Goal: Task Accomplishment & Management: Manage account settings

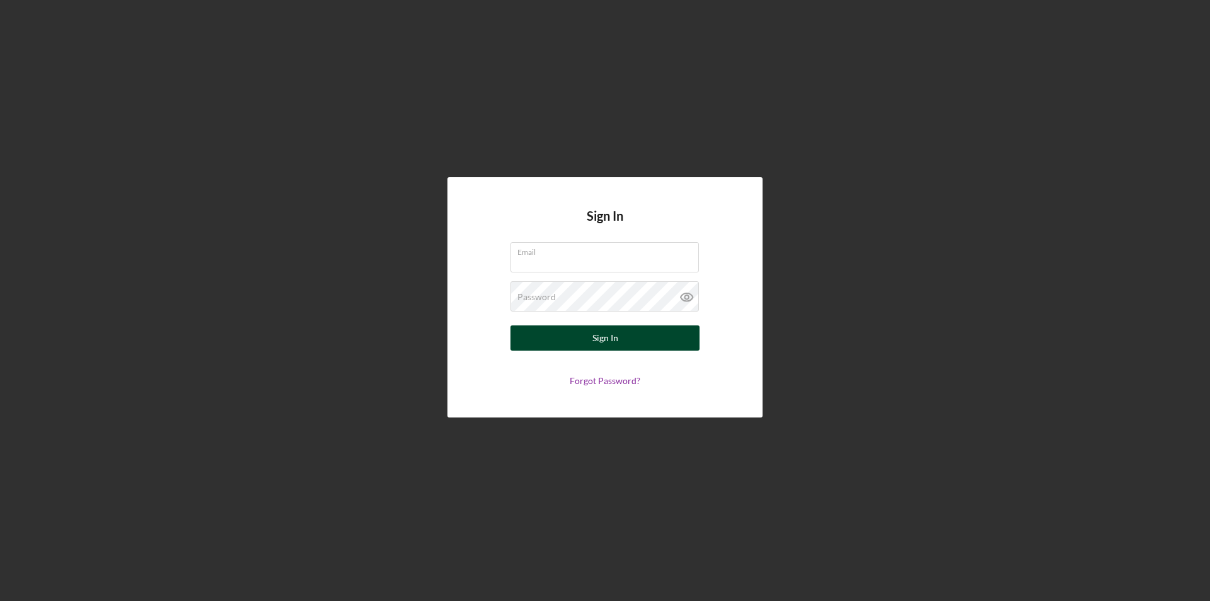
type input "[PERSON_NAME][EMAIL_ADDRESS][DOMAIN_NAME]"
click at [584, 334] on button "Sign In" at bounding box center [605, 337] width 189 height 25
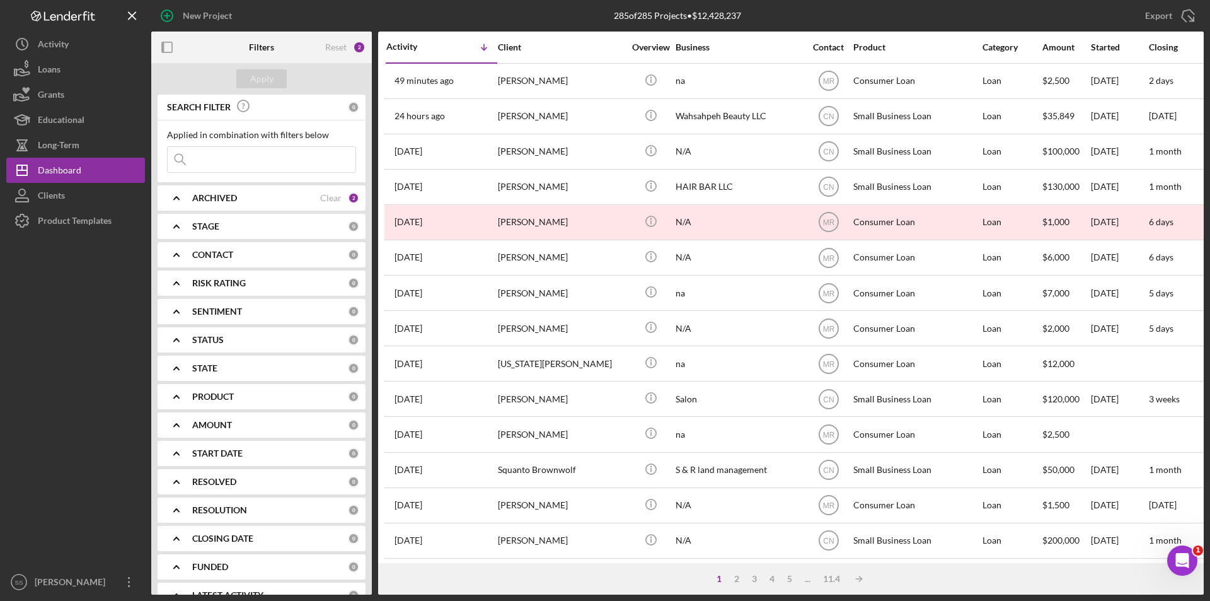
click at [211, 159] on input at bounding box center [262, 159] width 188 height 25
drag, startPoint x: 55, startPoint y: 198, endPoint x: 65, endPoint y: 194, distance: 10.2
click at [55, 198] on div "Clients" at bounding box center [51, 197] width 27 height 28
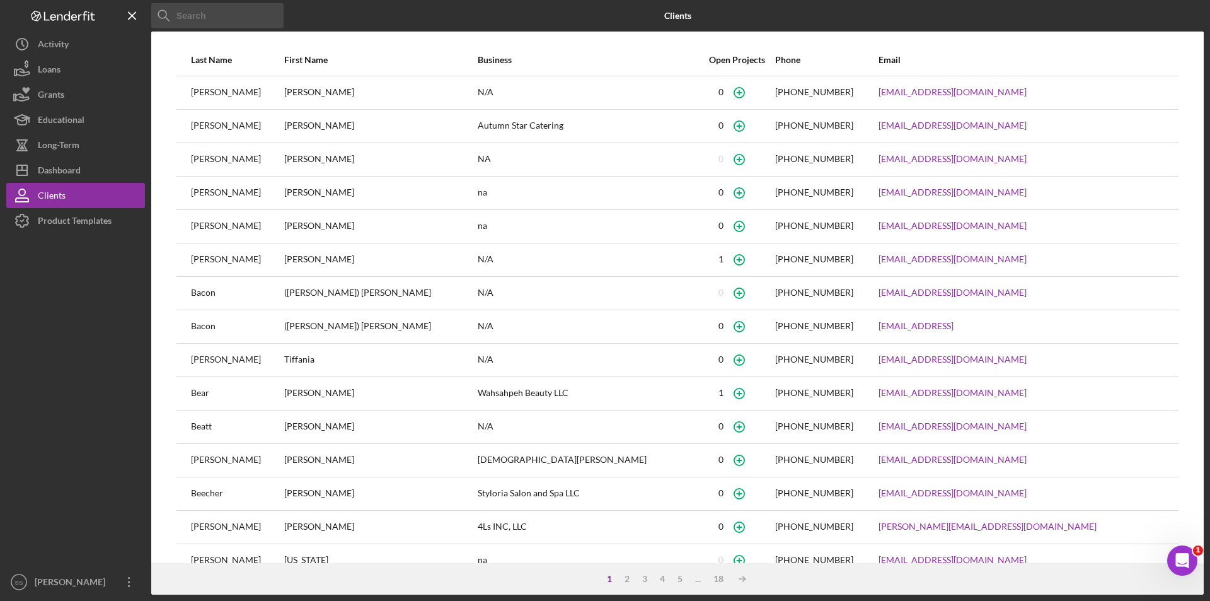
click at [194, 14] on input at bounding box center [217, 15] width 132 height 25
type input "[PHONE_NUMBER]"
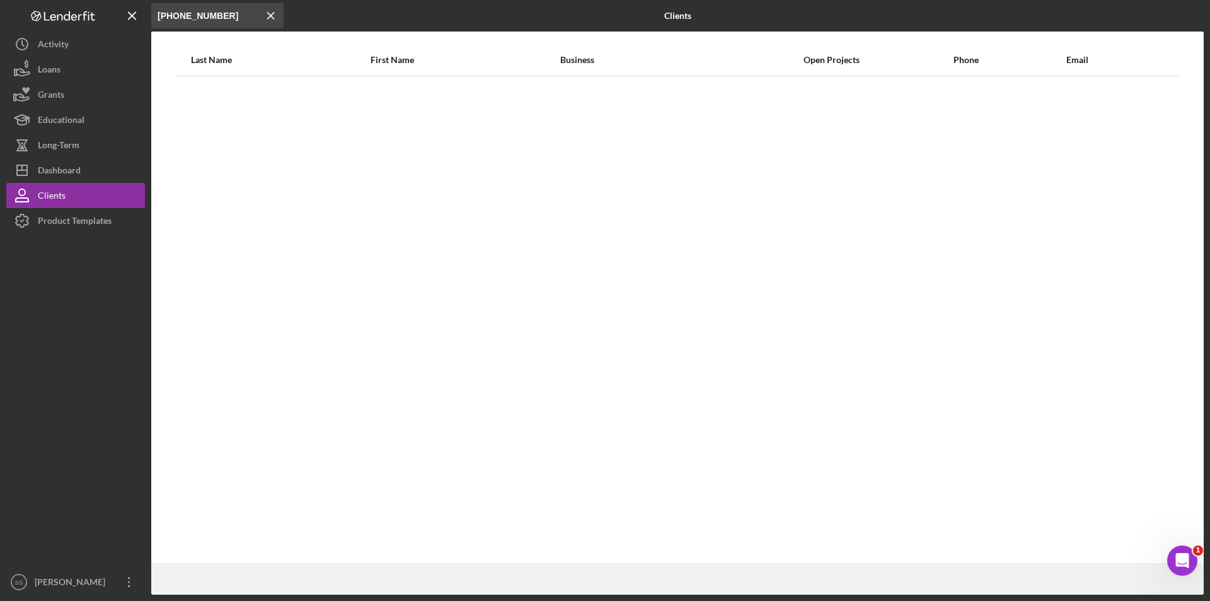
click at [272, 16] on icon "Icon/Menu Close" at bounding box center [270, 15] width 25 height 25
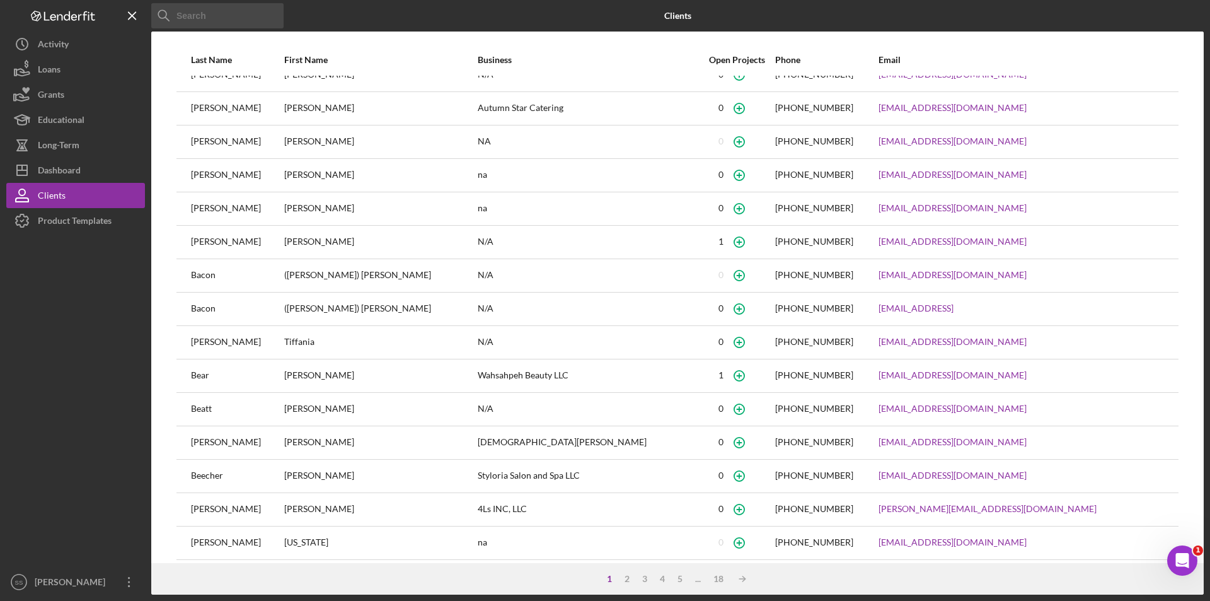
scroll to position [27, 0]
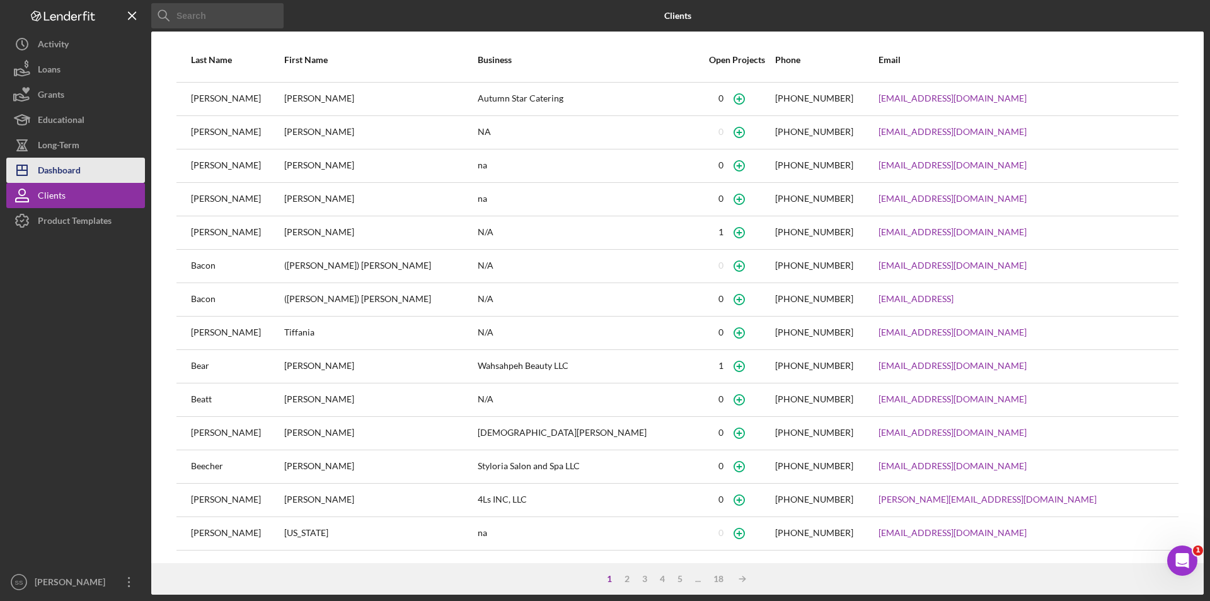
click at [54, 173] on div "Dashboard" at bounding box center [59, 172] width 43 height 28
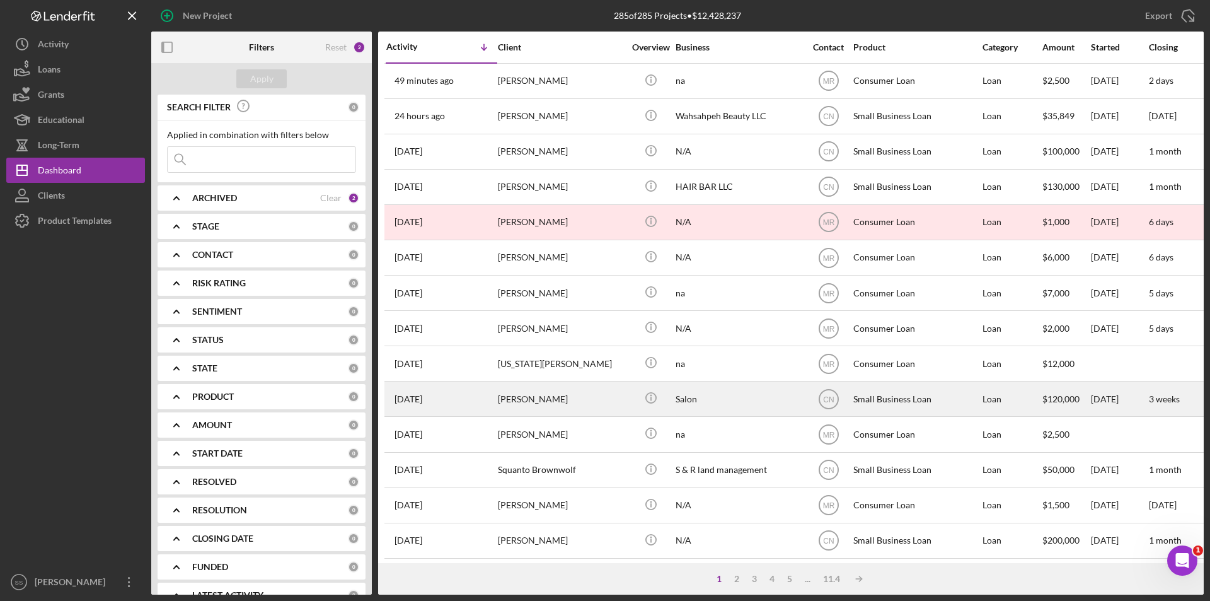
click at [525, 400] on div "[PERSON_NAME]" at bounding box center [561, 398] width 126 height 33
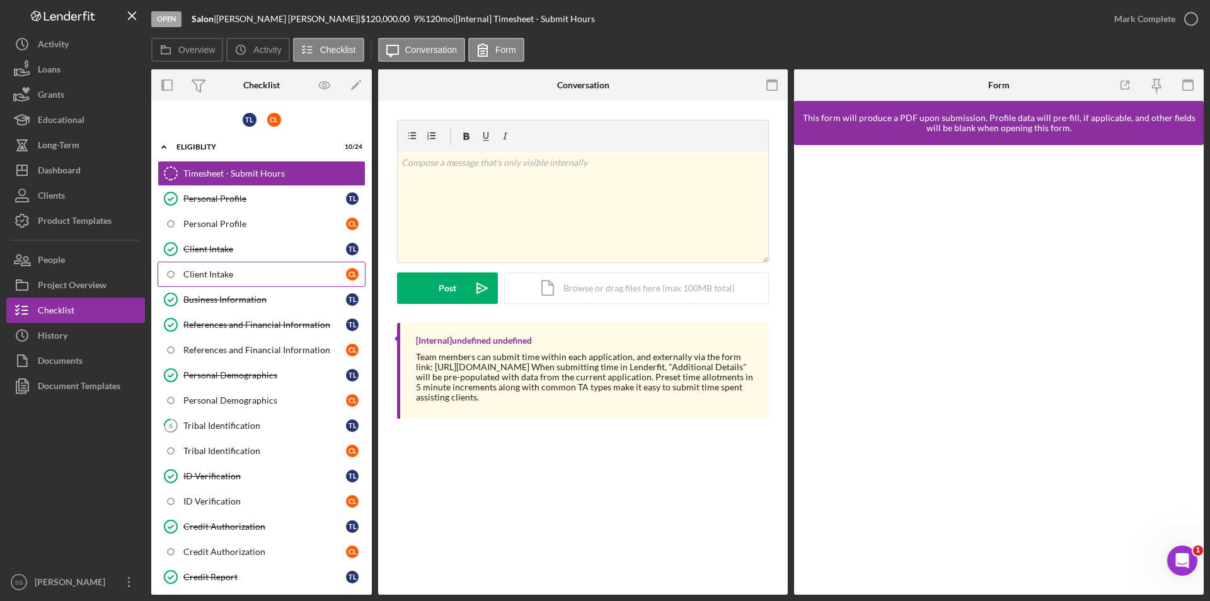
click at [200, 276] on div "Client Intake" at bounding box center [264, 274] width 163 height 10
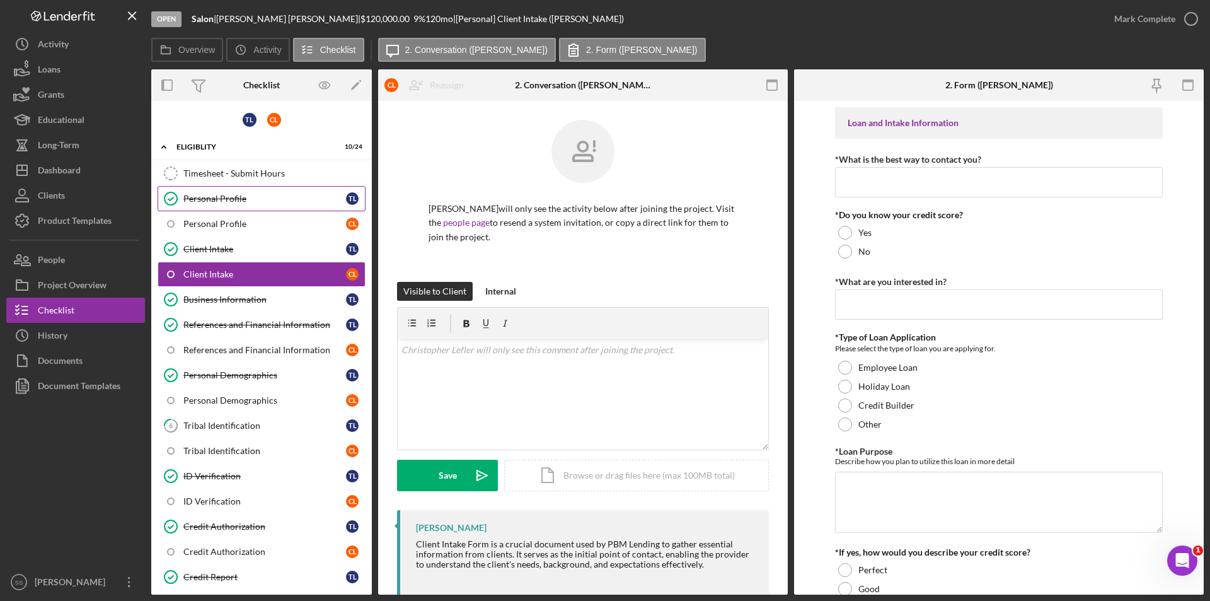
click at [219, 200] on div "Personal Profile" at bounding box center [264, 199] width 163 height 10
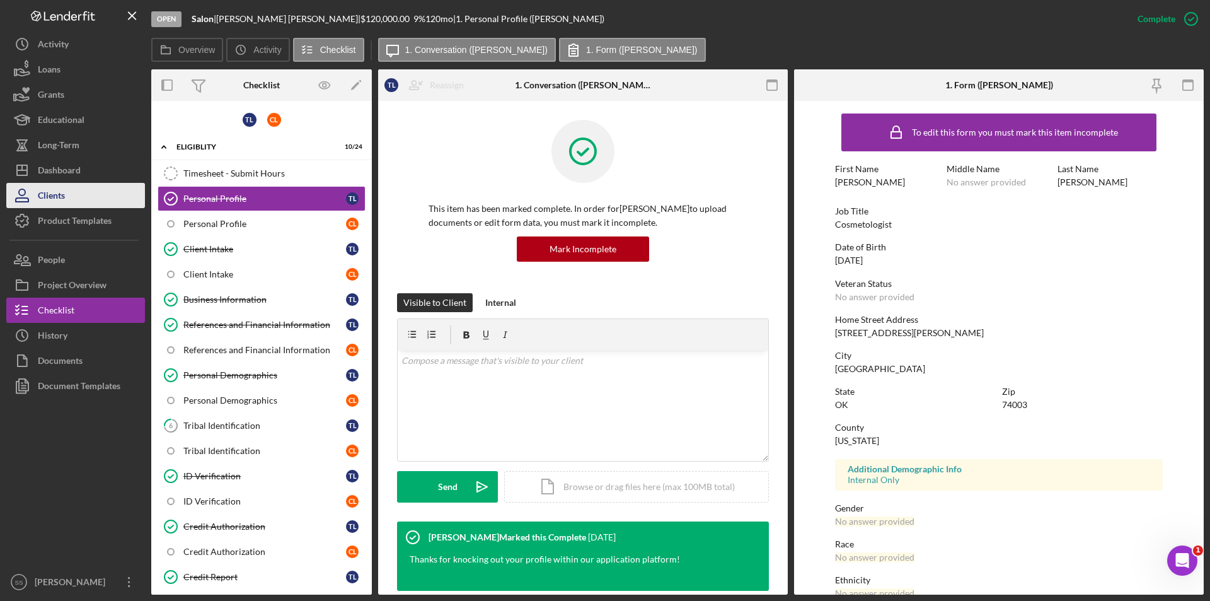
click at [37, 190] on icon "button" at bounding box center [22, 196] width 32 height 32
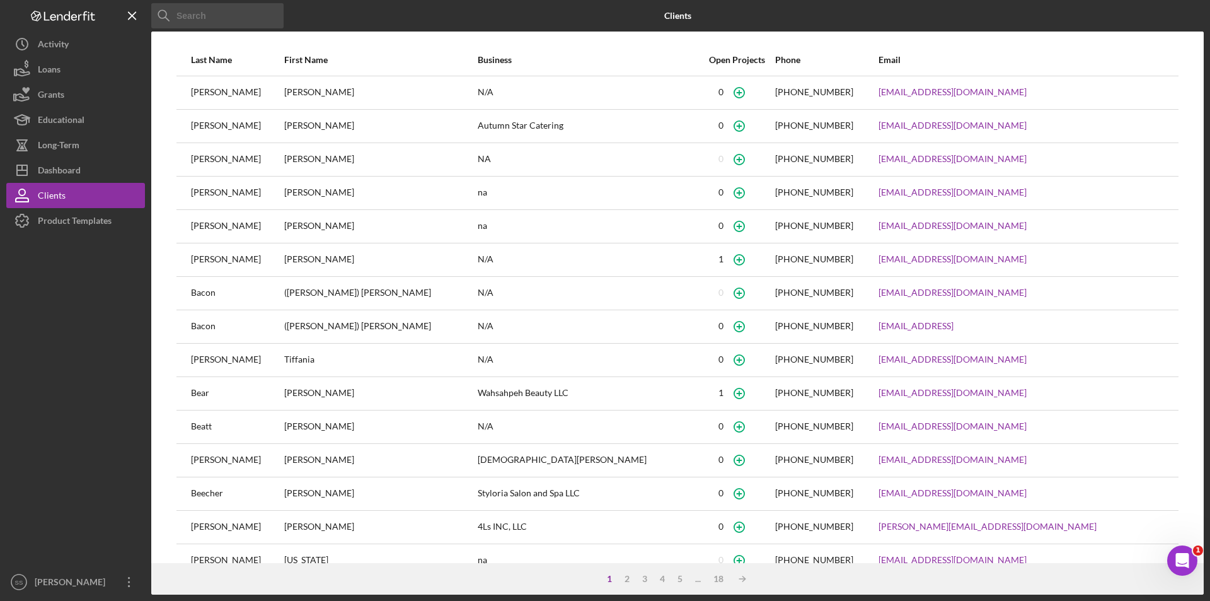
click at [209, 8] on input at bounding box center [217, 15] width 132 height 25
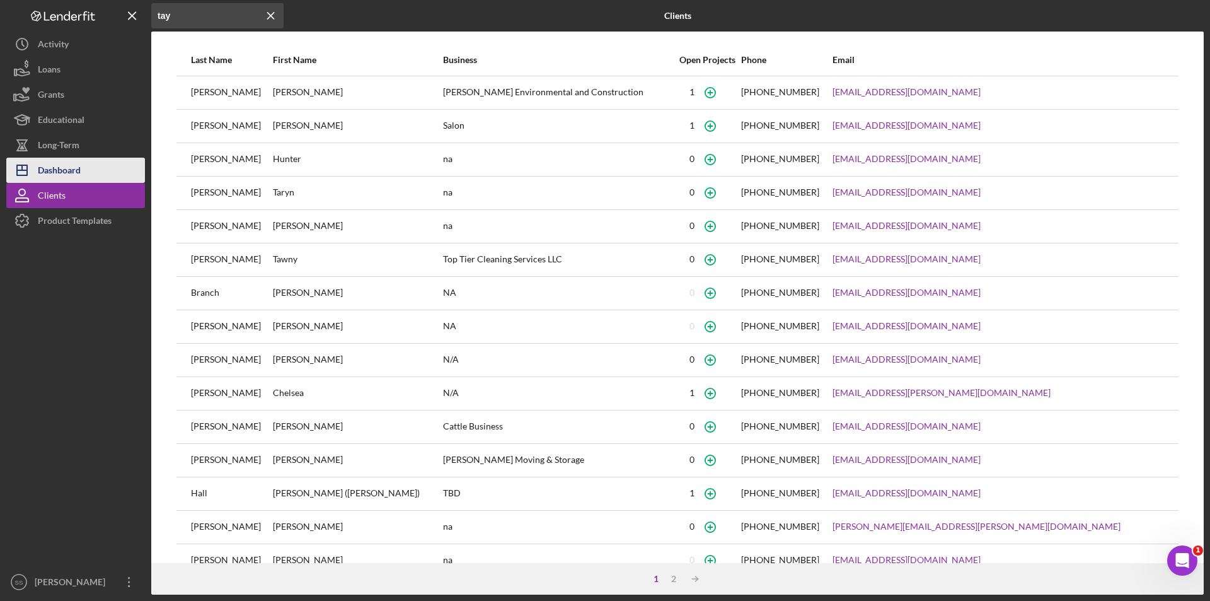
type input "tay"
click at [66, 171] on div "Dashboard" at bounding box center [59, 172] width 43 height 28
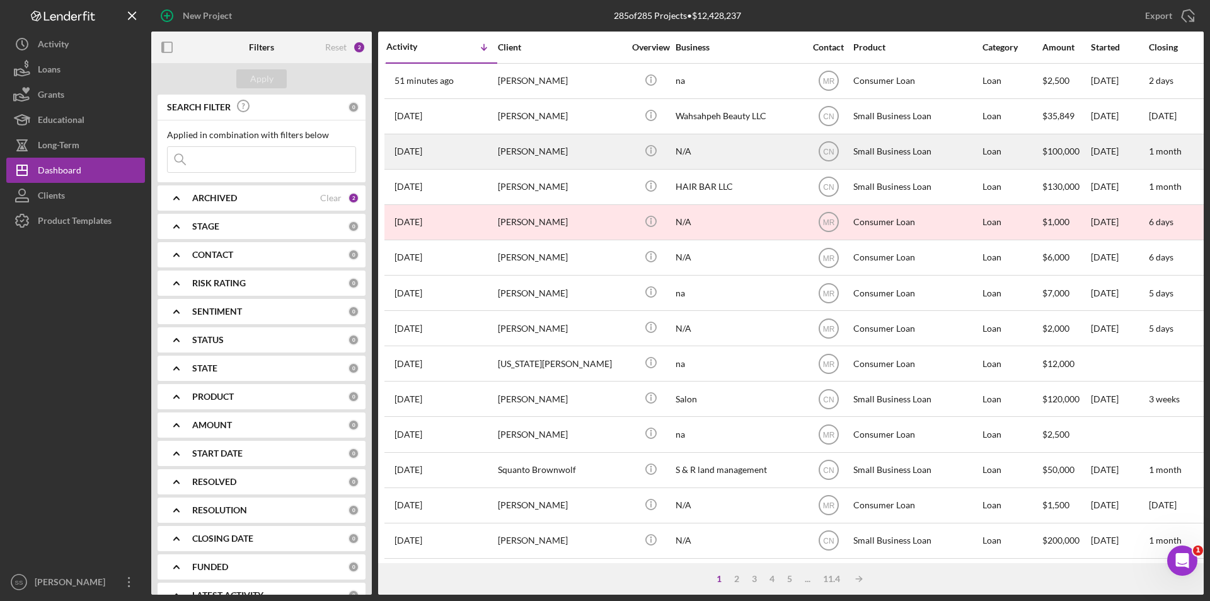
click at [545, 150] on div "[PERSON_NAME]" at bounding box center [561, 151] width 126 height 33
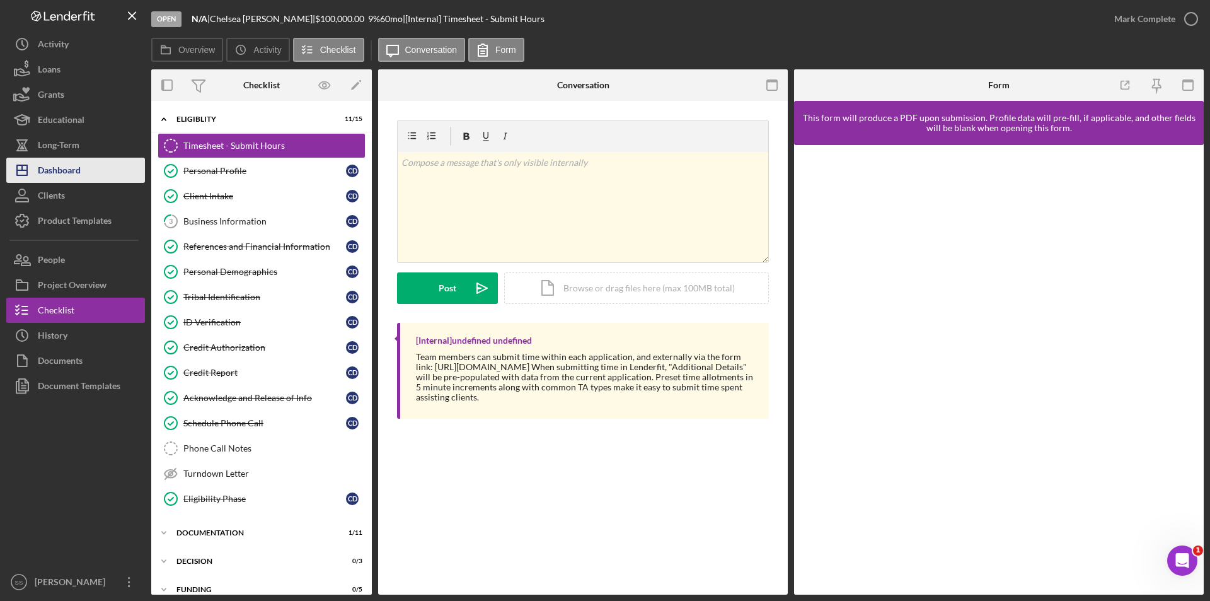
click at [71, 169] on div "Dashboard" at bounding box center [59, 172] width 43 height 28
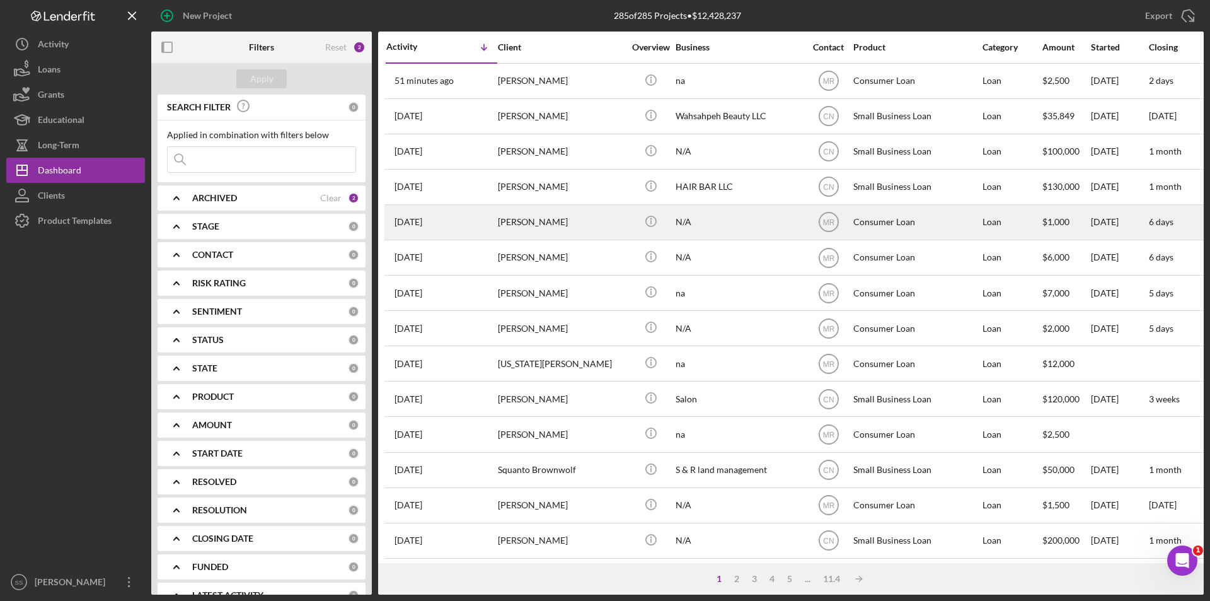
click at [538, 229] on div "[PERSON_NAME]" at bounding box center [561, 221] width 126 height 33
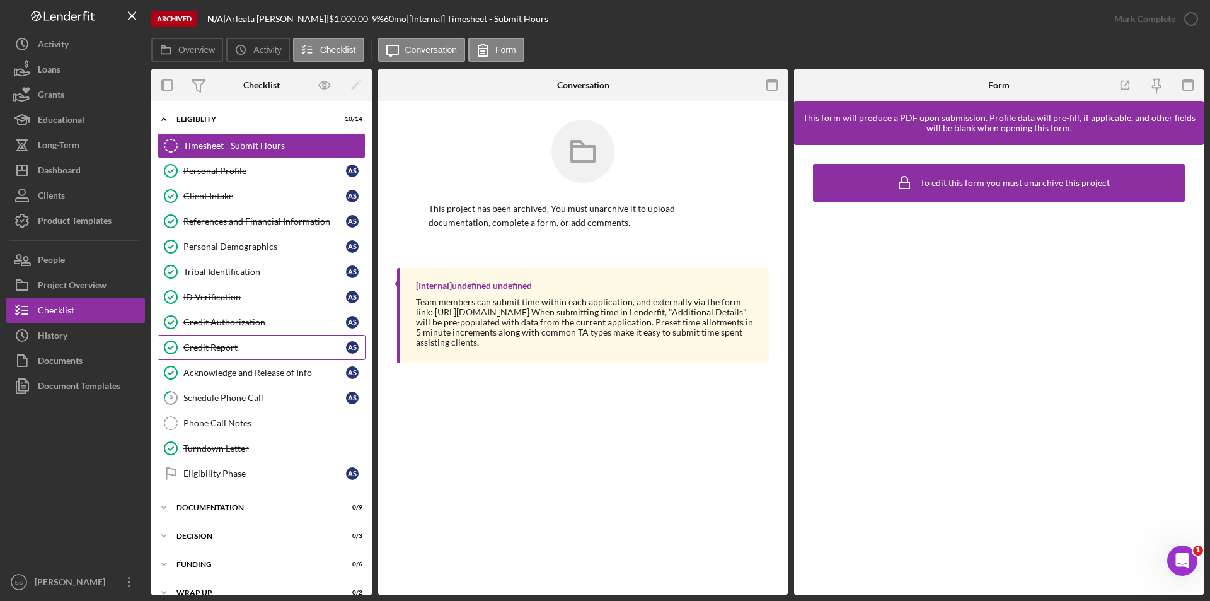
click at [208, 349] on div "Credit Report" at bounding box center [264, 347] width 163 height 10
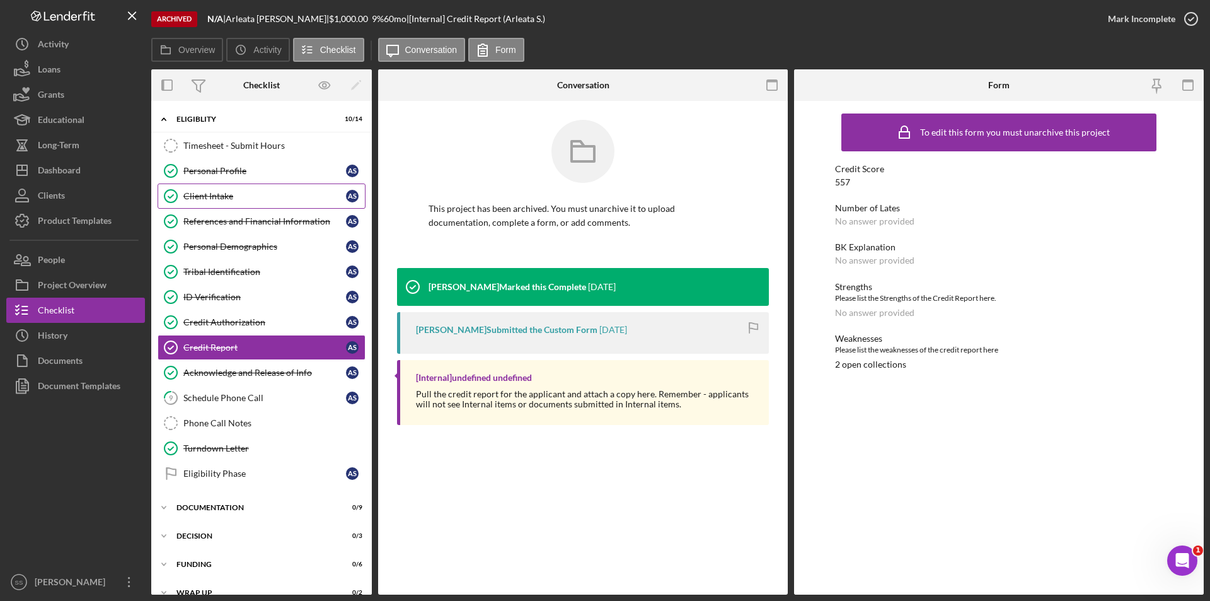
click at [205, 198] on div "Client Intake" at bounding box center [264, 196] width 163 height 10
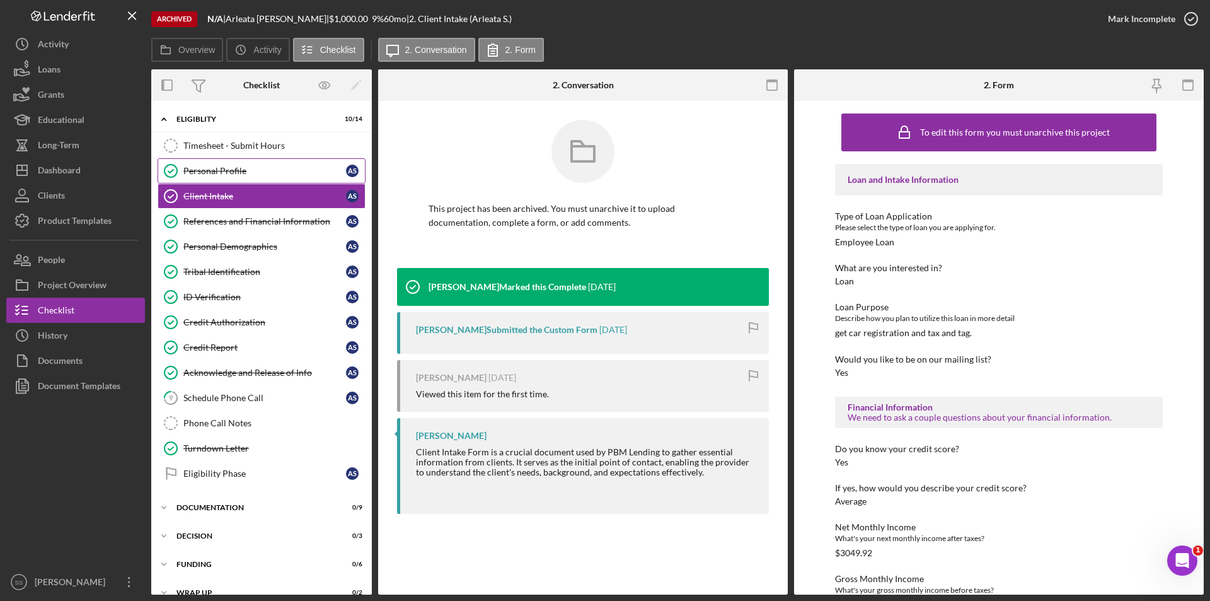
click at [213, 168] on div "Personal Profile" at bounding box center [264, 171] width 163 height 10
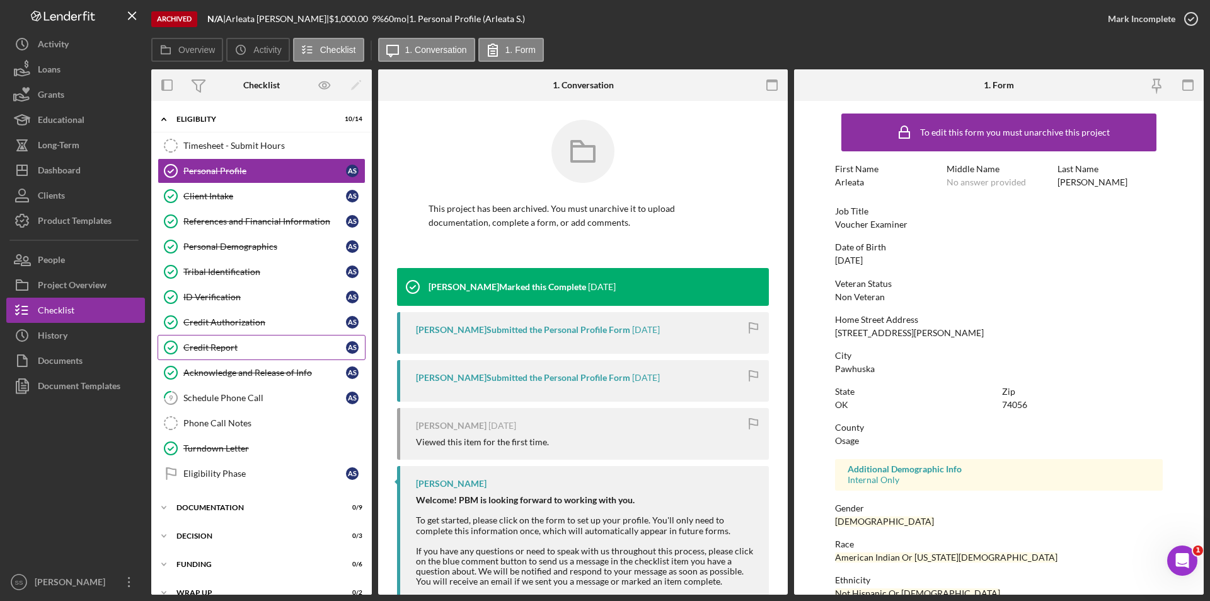
click at [212, 347] on div "Credit Report" at bounding box center [264, 347] width 163 height 10
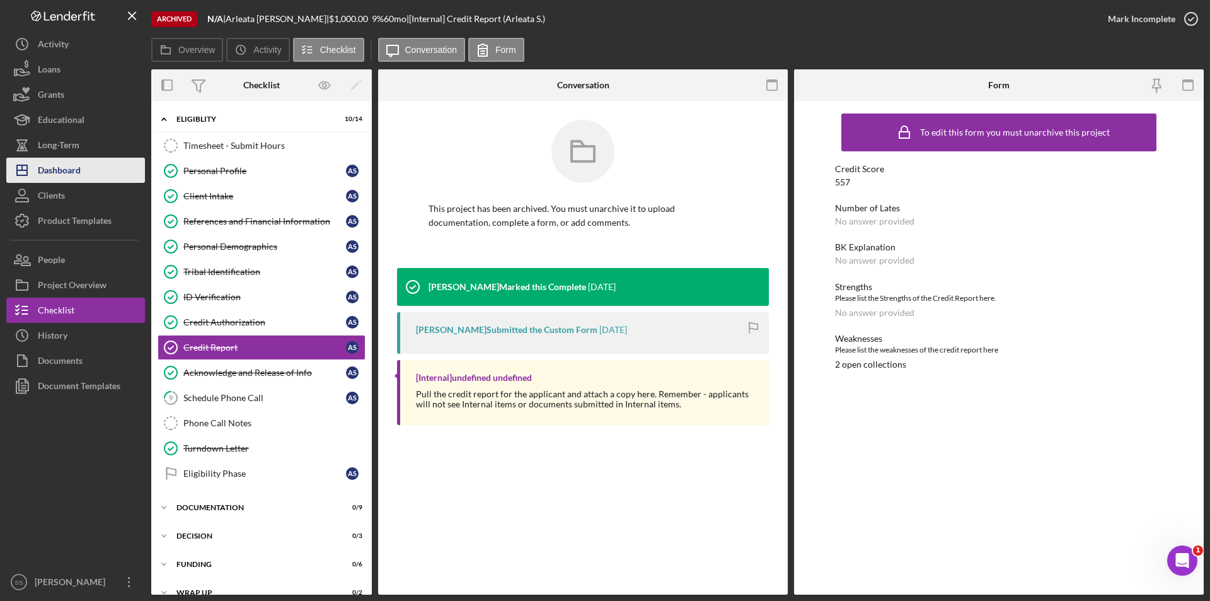
click at [83, 168] on button "Icon/Dashboard Dashboard" at bounding box center [75, 170] width 139 height 25
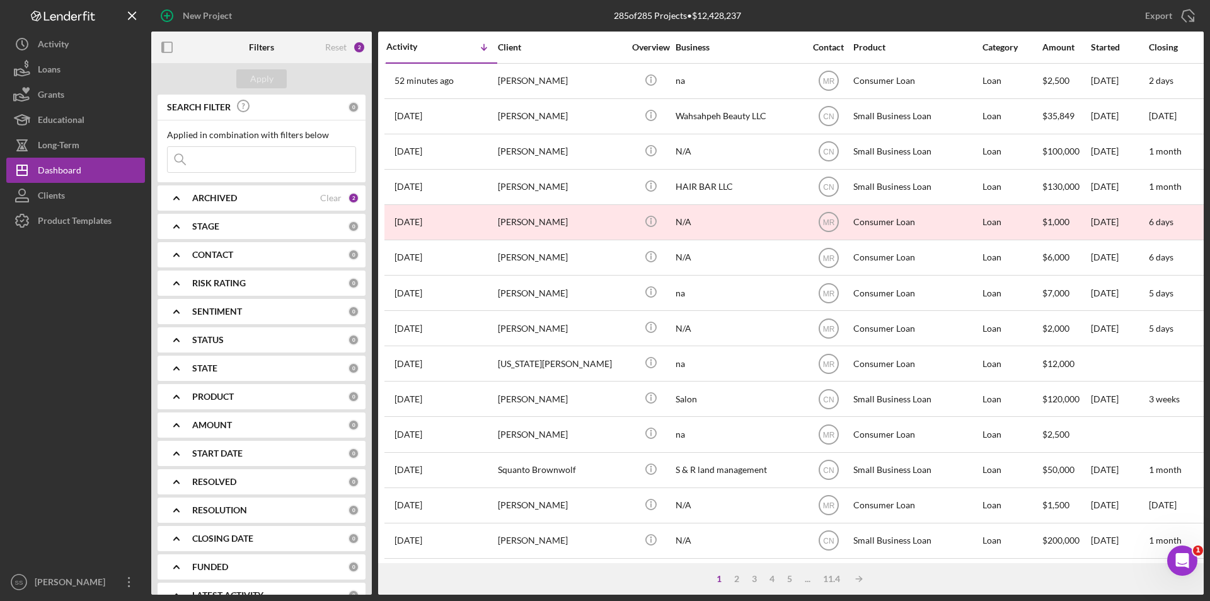
click at [289, 195] on div "ARCHIVED" at bounding box center [256, 198] width 128 height 10
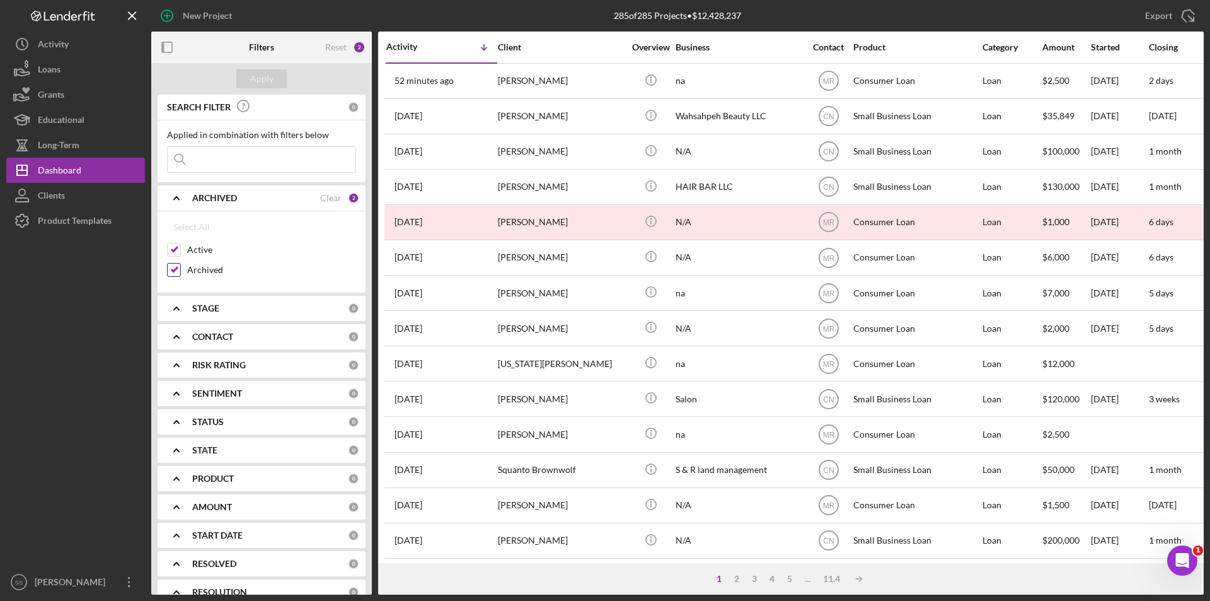
click at [176, 269] on input "Archived" at bounding box center [174, 269] width 13 height 13
checkbox input "false"
click at [258, 67] on div "Apply" at bounding box center [261, 79] width 221 height 32
click at [265, 78] on div "Apply" at bounding box center [261, 78] width 23 height 19
